Goal: Task Accomplishment & Management: Use online tool/utility

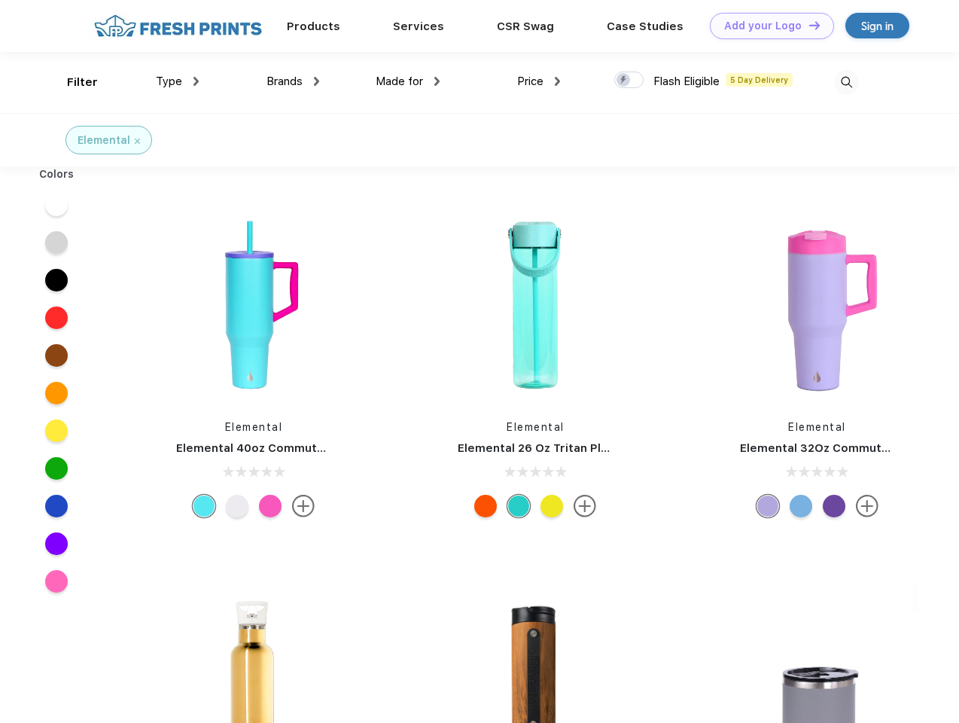
click at [767, 26] on link "Add your Logo Design Tool" at bounding box center [772, 26] width 124 height 26
click at [0, 0] on div "Design Tool" at bounding box center [0, 0] width 0 height 0
click at [808, 25] on link "Add your Logo Design Tool" at bounding box center [772, 26] width 124 height 26
click at [72, 82] on div "Filter" at bounding box center [82, 82] width 31 height 17
click at [178, 81] on span "Type" at bounding box center [169, 82] width 26 height 14
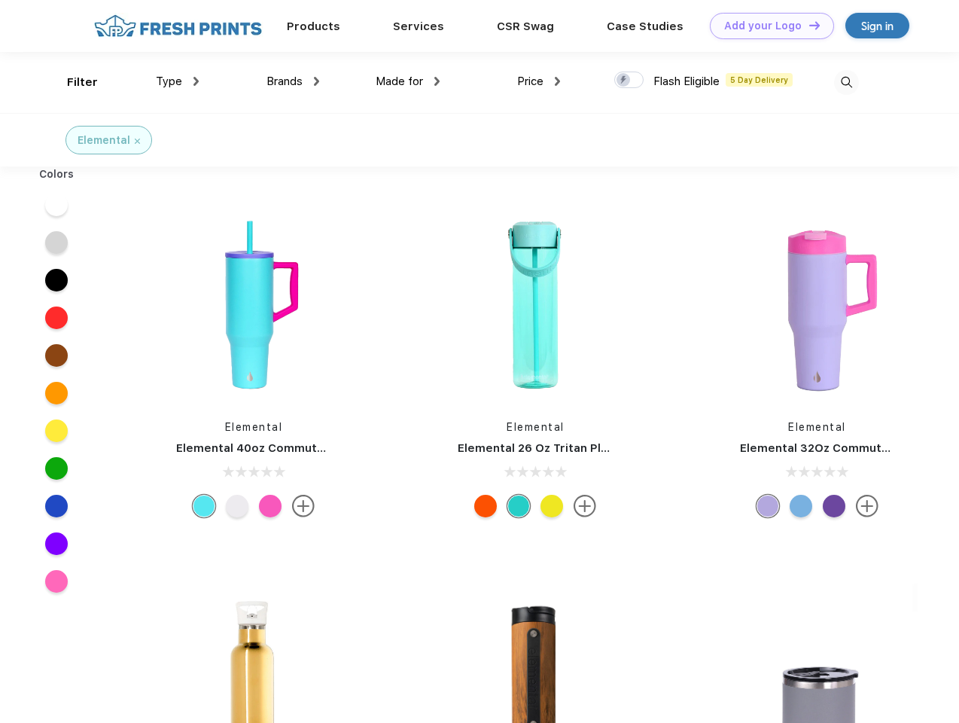
click at [293, 81] on span "Brands" at bounding box center [285, 82] width 36 height 14
click at [408, 81] on span "Made for" at bounding box center [399, 82] width 47 height 14
click at [539, 81] on span "Price" at bounding box center [530, 82] width 26 height 14
click at [630, 81] on div at bounding box center [629, 80] width 29 height 17
click at [624, 81] on input "checkbox" at bounding box center [620, 76] width 10 height 10
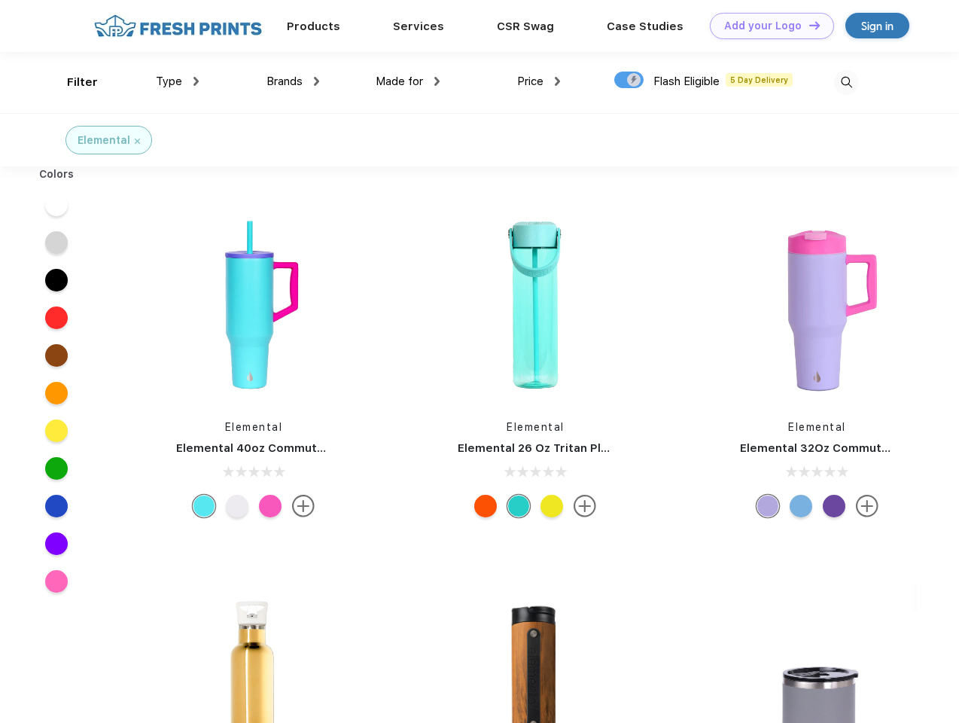
checkbox input "true"
